Goal: Information Seeking & Learning: Learn about a topic

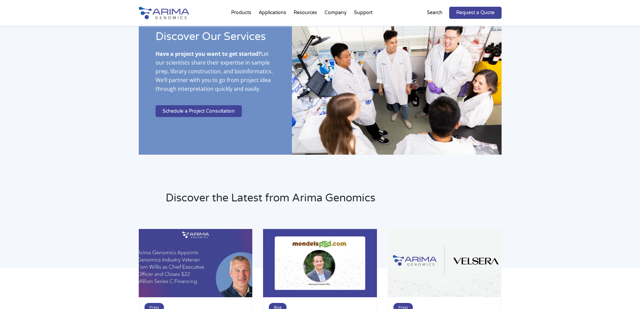
scroll to position [1263, 0]
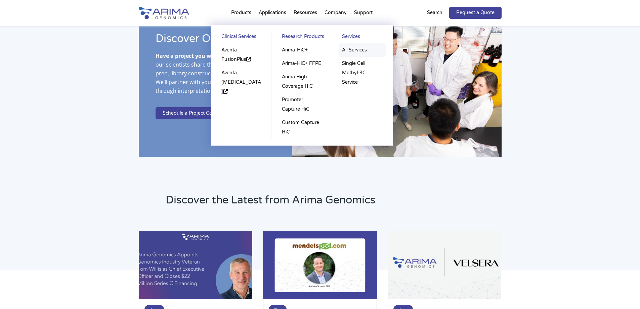
click at [358, 51] on link "All Services" at bounding box center [362, 49] width 47 height 13
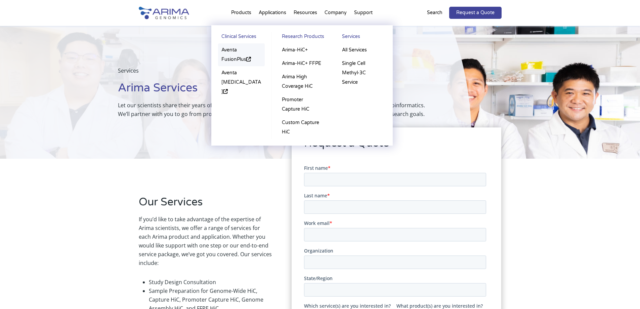
click at [225, 47] on link "Aventa FusionPlus" at bounding box center [241, 54] width 47 height 23
click at [227, 80] on link "Aventa [MEDICAL_DATA]" at bounding box center [241, 82] width 47 height 32
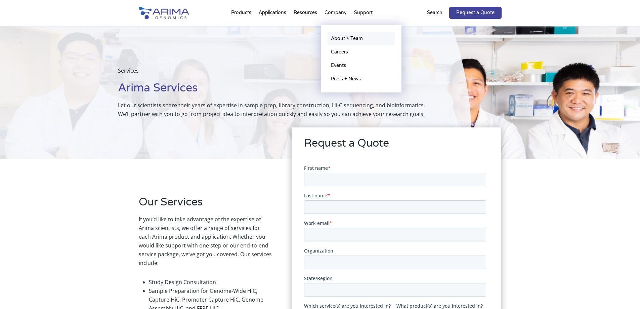
click at [339, 38] on link "About + Team" at bounding box center [360, 38] width 67 height 13
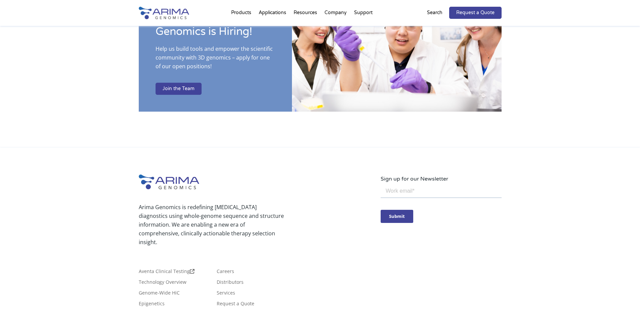
scroll to position [1128, 0]
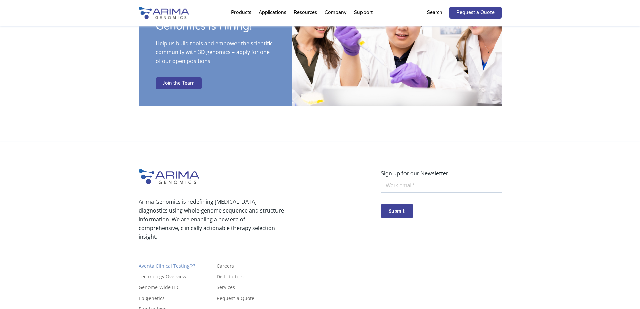
click at [165, 263] on link "Aventa Clinical Testing" at bounding box center [167, 266] width 56 height 7
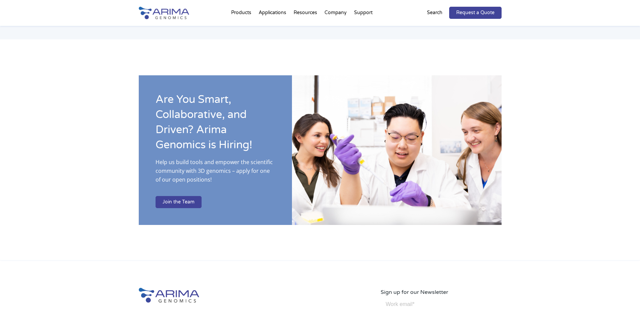
scroll to position [1009, 0]
